Goal: Task Accomplishment & Management: Use online tool/utility

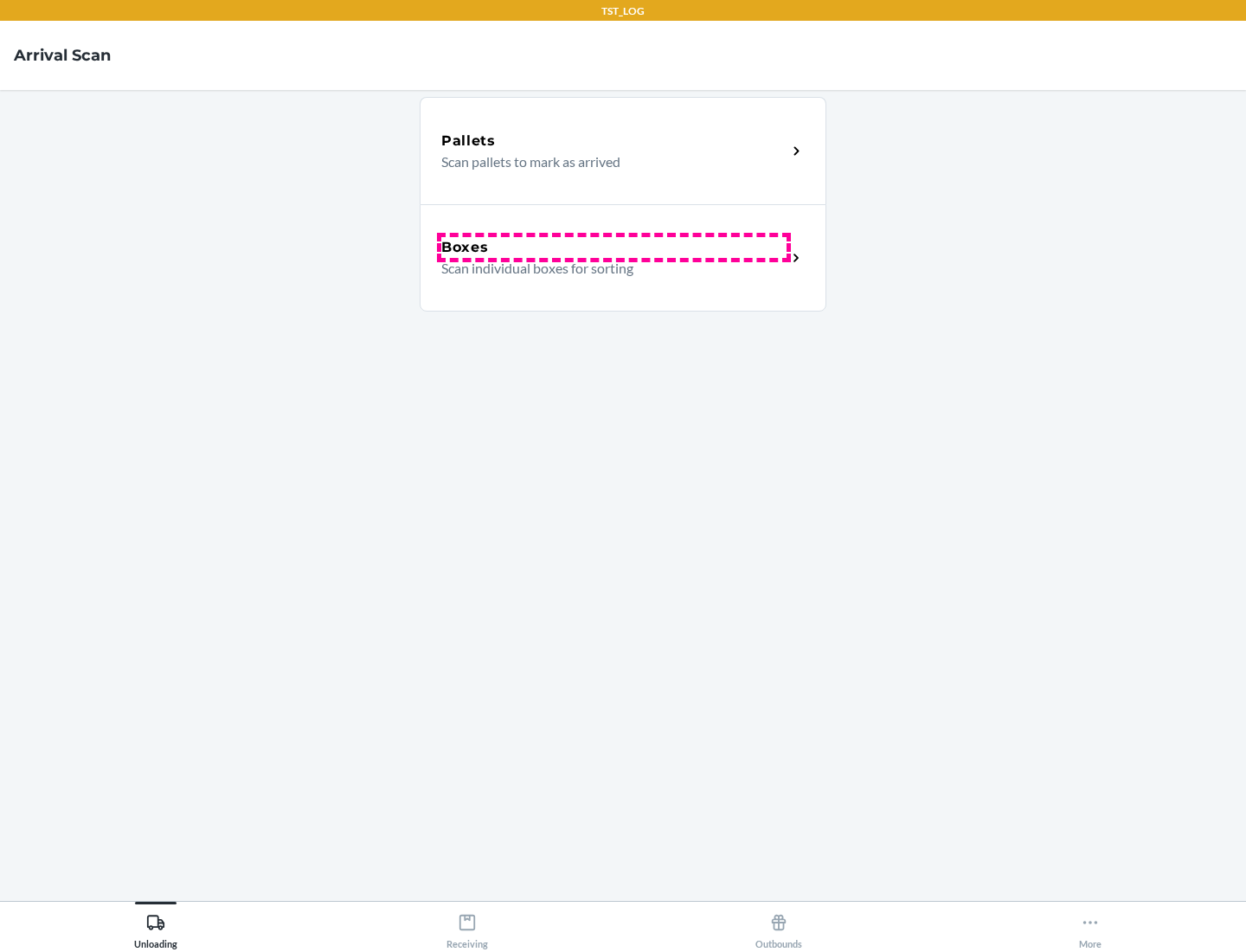
click at [614, 248] on div "Boxes" at bounding box center [615, 248] width 346 height 21
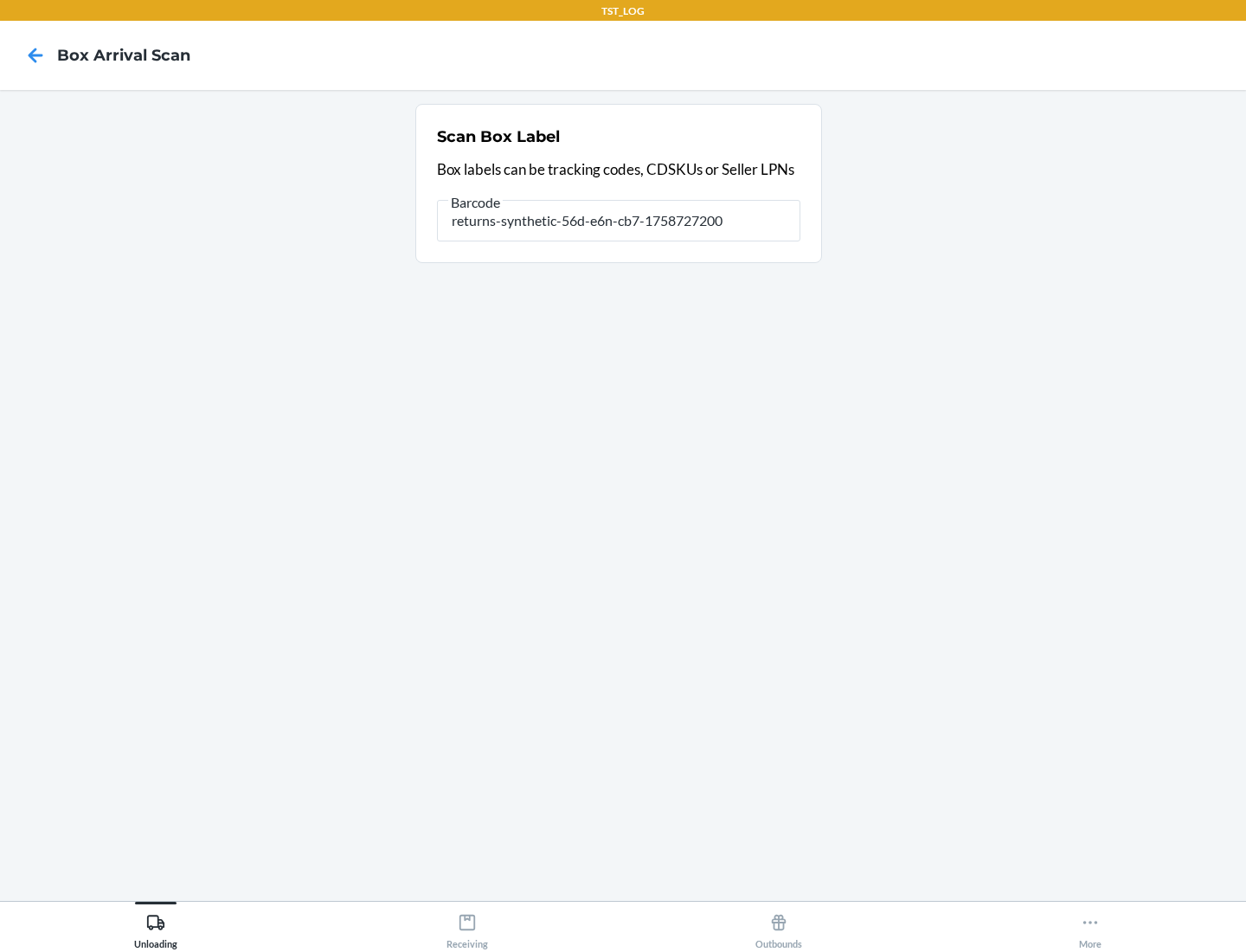
type input "returns-synthetic-56d-e6n-cb7-1758727200"
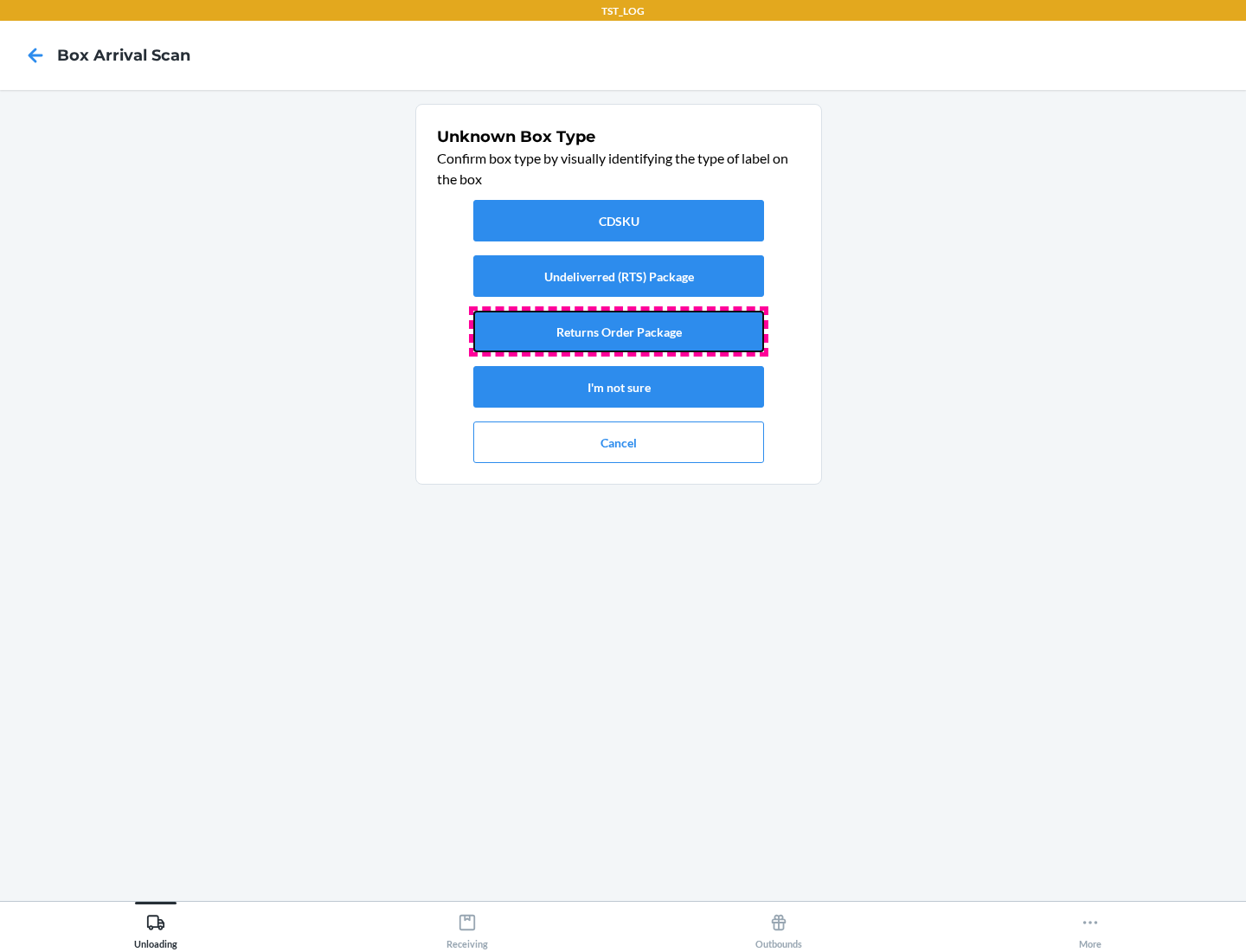
click at [618, 332] on button "Returns Order Package" at bounding box center [618, 332] width 290 height 41
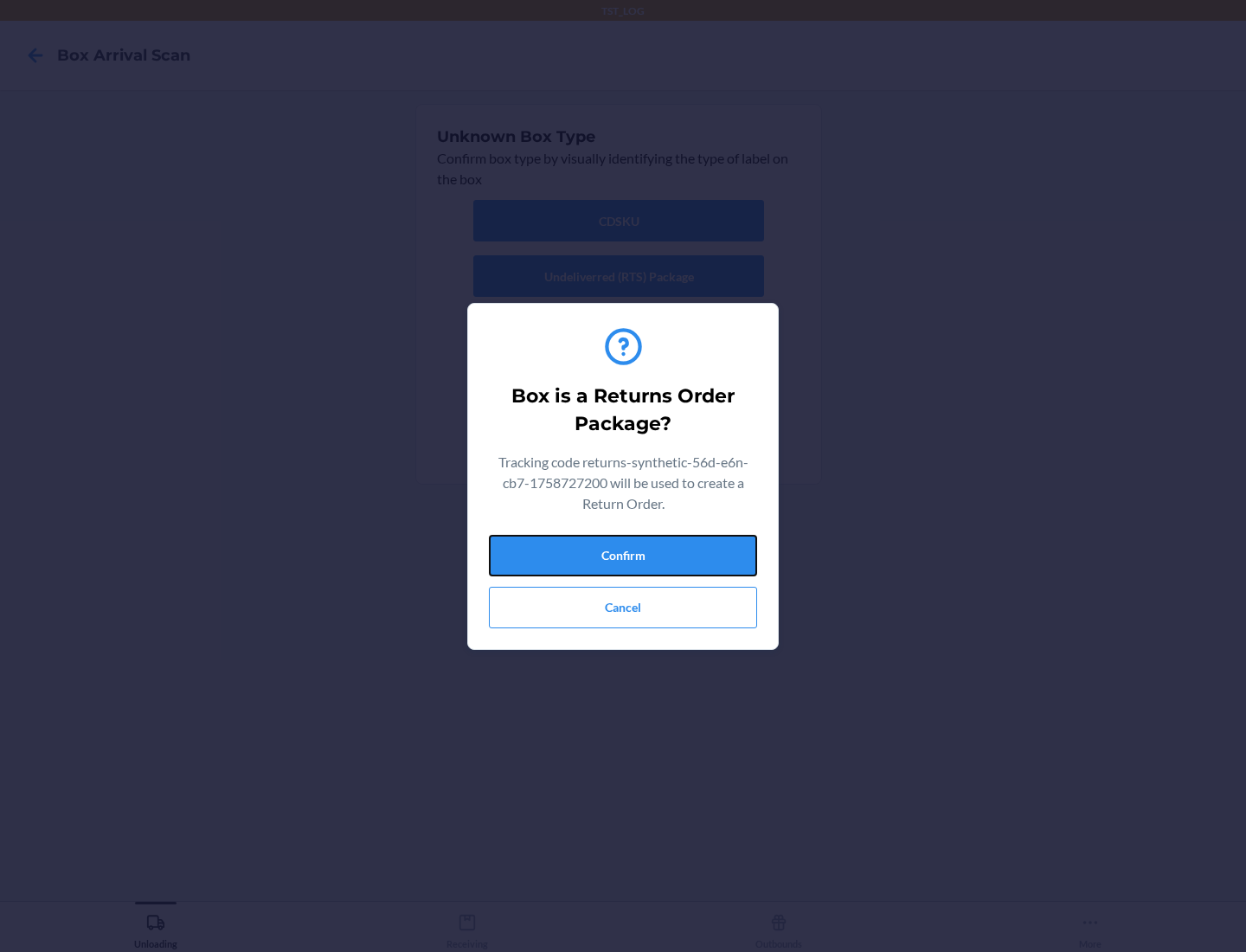
click at [623, 555] on button "Confirm" at bounding box center [622, 556] width 268 height 41
